Goal: Find specific page/section: Find specific page/section

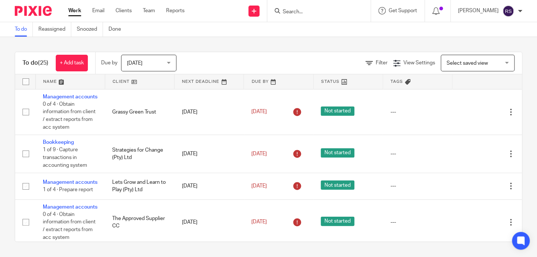
click at [336, 13] on input "Search" at bounding box center [315, 12] width 66 height 7
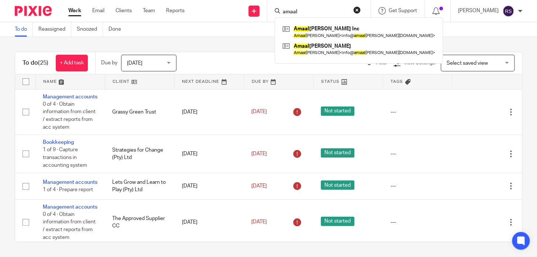
type input "amaal"
click button "submit" at bounding box center [0, 0] width 0 height 0
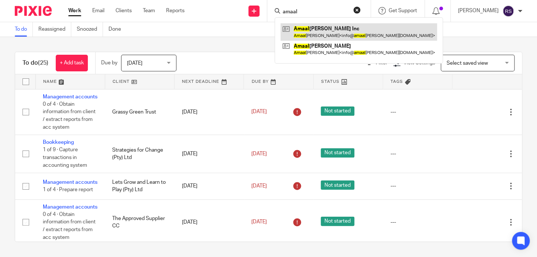
click at [350, 30] on link at bounding box center [359, 31] width 156 height 17
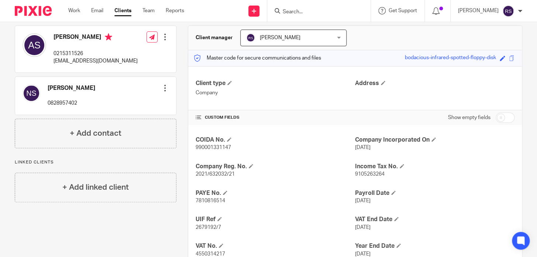
scroll to position [67, 0]
drag, startPoint x: 123, startPoint y: 64, endPoint x: 54, endPoint y: 61, distance: 69.1
click at [54, 61] on div "Amaal Schroeder 0215311526 info@amaalschroeder.com Edit contact Create client f…" at bounding box center [95, 48] width 161 height 47
